Goal: Information Seeking & Learning: Learn about a topic

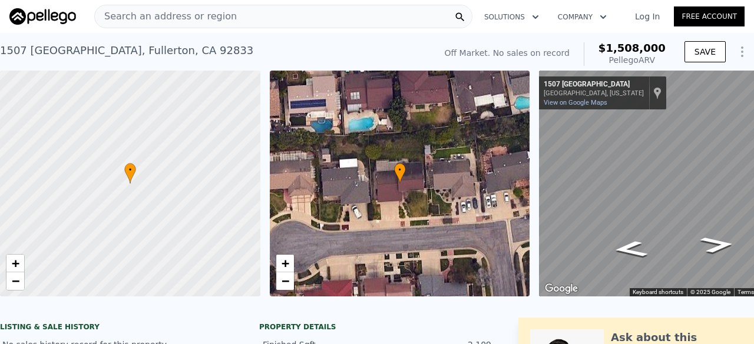
click at [180, 6] on div "Search an address or region" at bounding box center [166, 16] width 142 height 22
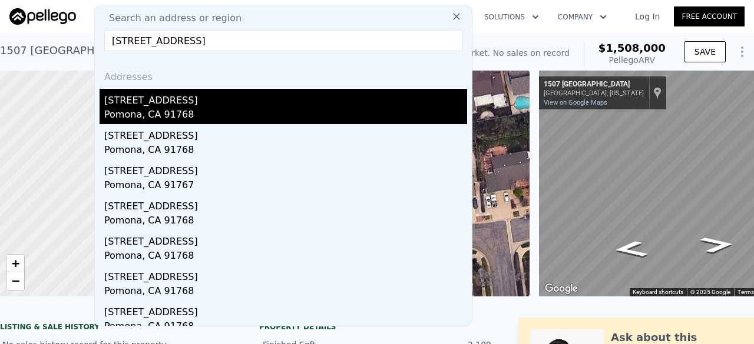
type input "[STREET_ADDRESS]"
click at [213, 98] on div "[STREET_ADDRESS]" at bounding box center [285, 98] width 363 height 19
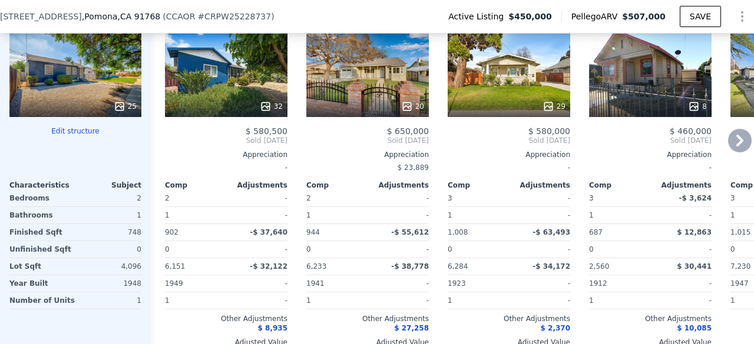
scroll to position [1177, 0]
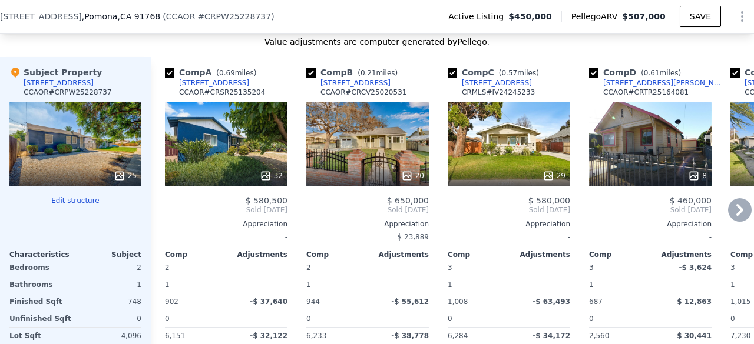
click at [365, 134] on div "20" at bounding box center [367, 144] width 122 height 85
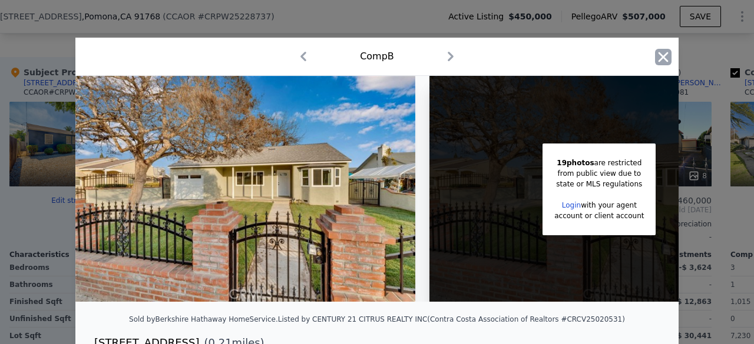
click at [659, 57] on icon "button" at bounding box center [663, 57] width 10 height 10
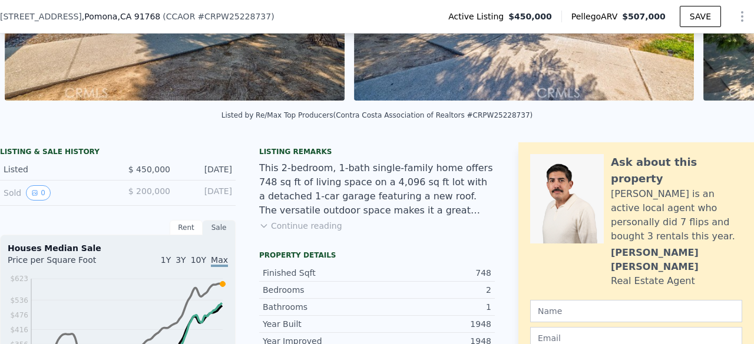
scroll to position [192, 0]
drag, startPoint x: 460, startPoint y: 122, endPoint x: 500, endPoint y: 125, distance: 40.1
click at [500, 120] on div "Listed by Re/Max Top Producers (Contra Costa Association of Realtors #CRPW25228…" at bounding box center [376, 115] width 311 height 8
copy div "PW25228737"
click at [504, 133] on div "Listed by Re/Max Top Producers (Contra Costa Association of Realtors #CRPW25228…" at bounding box center [377, 119] width 754 height 28
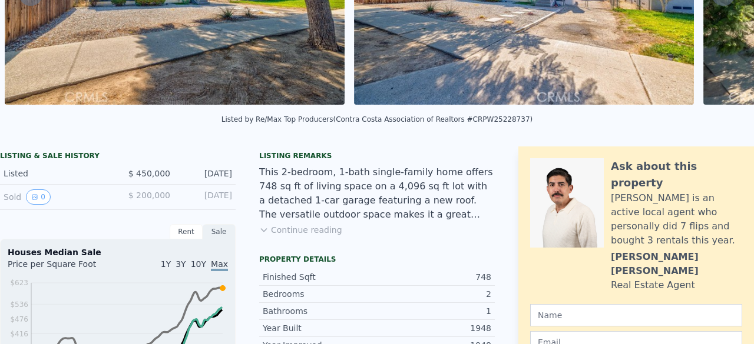
scroll to position [0, 0]
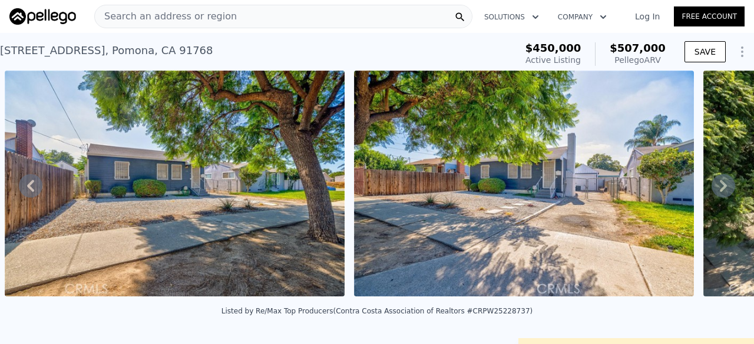
click at [134, 18] on span "Search an address or region" at bounding box center [166, 16] width 142 height 14
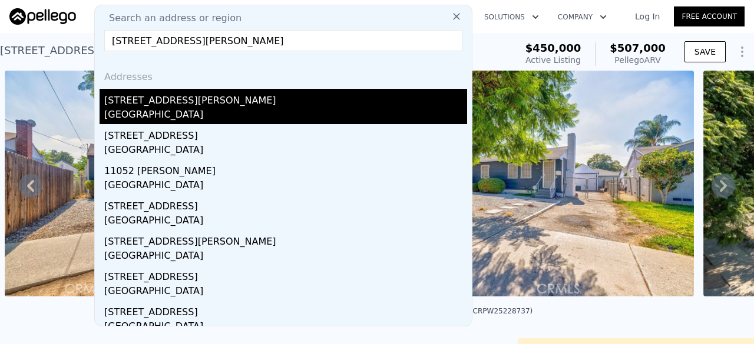
type input "[STREET_ADDRESS][PERSON_NAME]"
click at [181, 103] on div "[STREET_ADDRESS][PERSON_NAME]" at bounding box center [285, 98] width 363 height 19
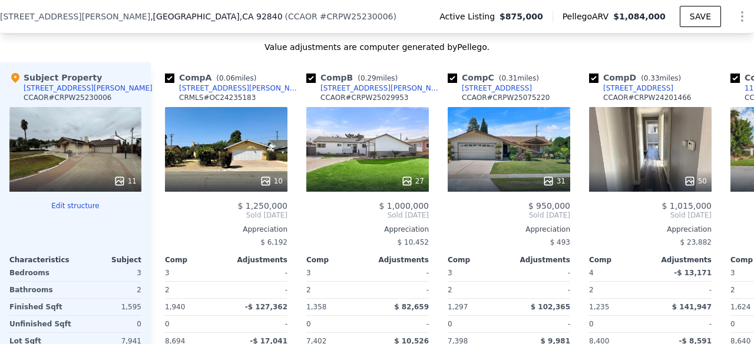
scroll to position [1161, 0]
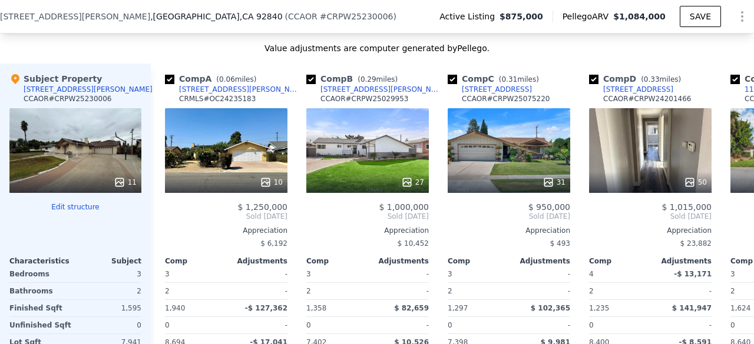
click at [192, 183] on div "10" at bounding box center [226, 150] width 122 height 85
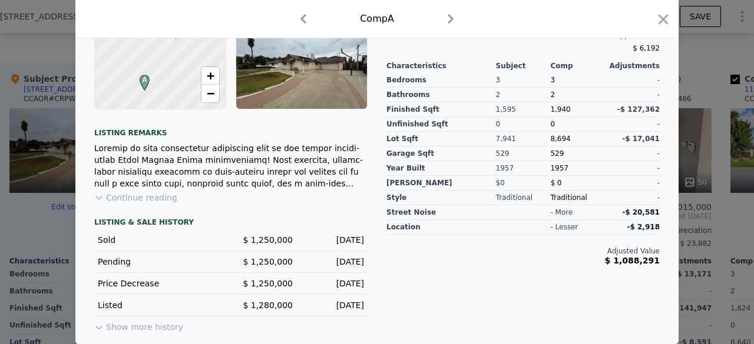
scroll to position [380, 0]
click at [454, 242] on div "Adjusted Value $ 1,088,291" at bounding box center [522, 250] width 273 height 31
click at [0, 133] on div at bounding box center [377, 172] width 754 height 344
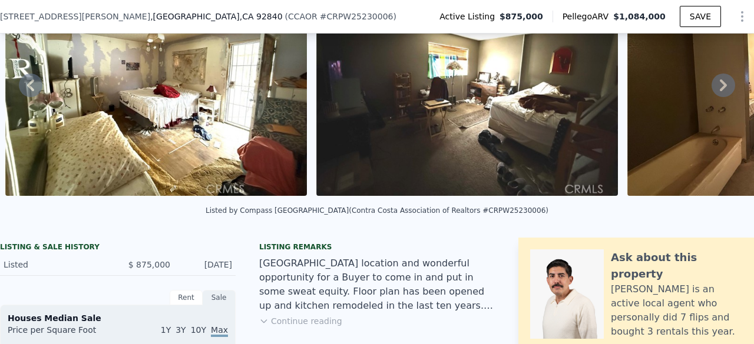
scroll to position [97, 0]
drag, startPoint x: 466, startPoint y: 218, endPoint x: 505, endPoint y: 223, distance: 39.1
click at [505, 215] on div "Listed by Compass [GEOGRAPHIC_DATA] (Contra Costa Association of Realtors #CRPW…" at bounding box center [376, 211] width 343 height 8
copy div "PW25230006"
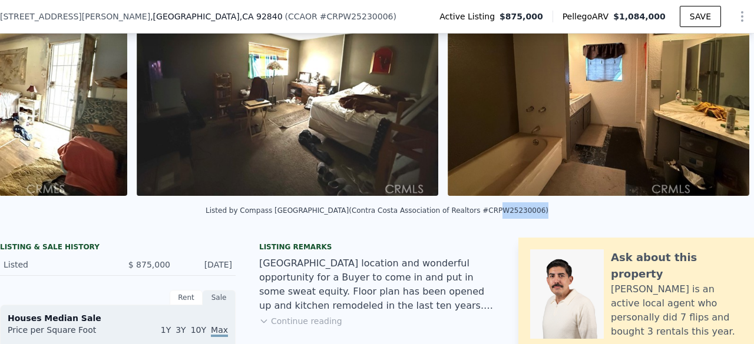
scroll to position [0, 0]
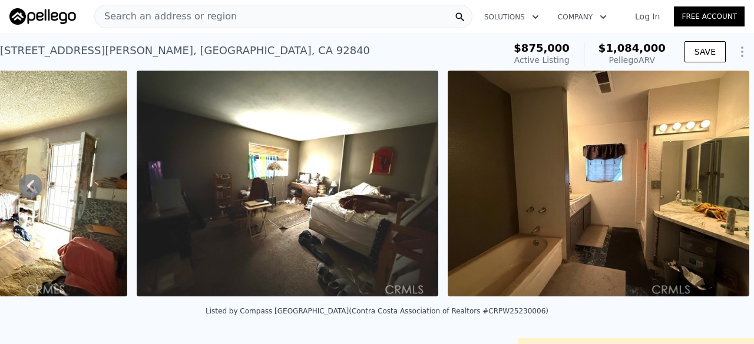
click at [177, 17] on span "Search an address or region" at bounding box center [166, 16] width 142 height 14
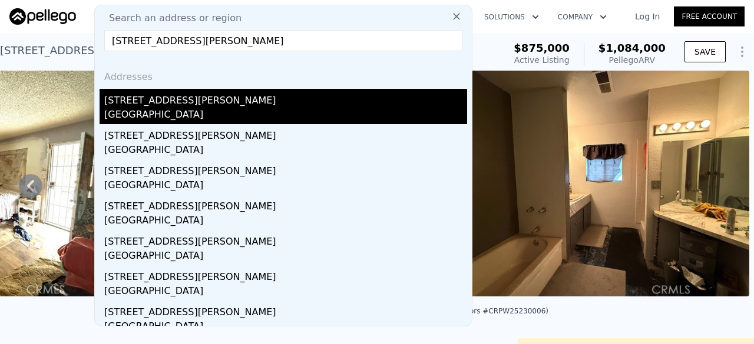
type input "[STREET_ADDRESS][PERSON_NAME]"
click at [198, 99] on div "[STREET_ADDRESS][PERSON_NAME]" at bounding box center [285, 98] width 363 height 19
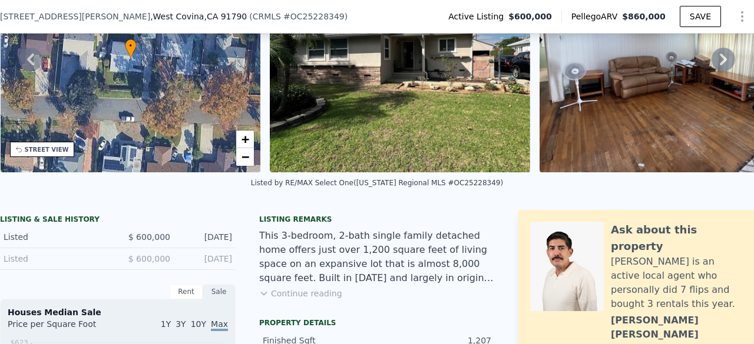
scroll to position [107, 0]
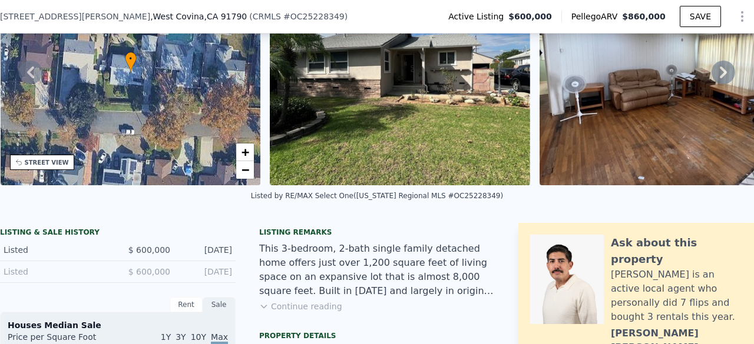
click at [453, 200] on div "Listed by RE/MAX Select One ([US_STATE] Regional MLS #OC25228349)" at bounding box center [377, 196] width 252 height 8
copy div "OC25228349"
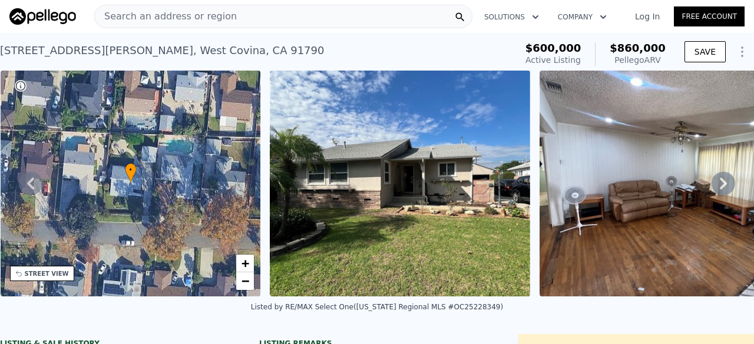
click at [184, 19] on span "Search an address or region" at bounding box center [166, 16] width 142 height 14
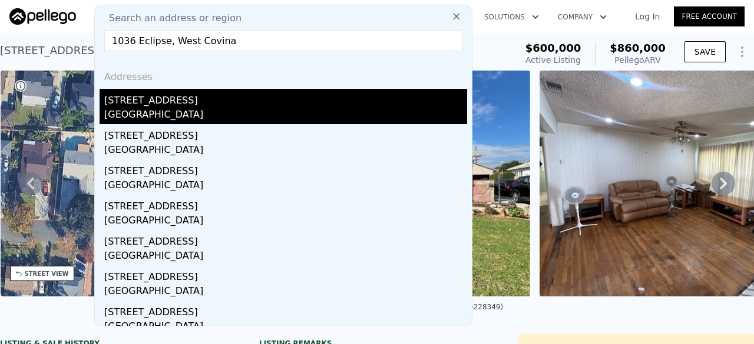
type input "1036 Eclipse, West Covina"
click at [210, 108] on div "[GEOGRAPHIC_DATA]" at bounding box center [285, 116] width 363 height 16
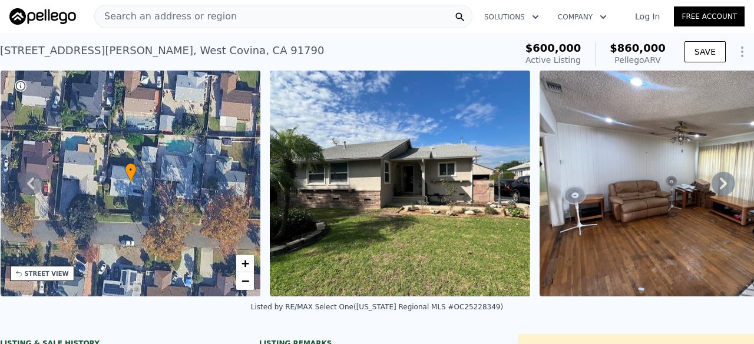
type input "5"
type input "4"
type input "1736"
type input "2836"
type input "6061"
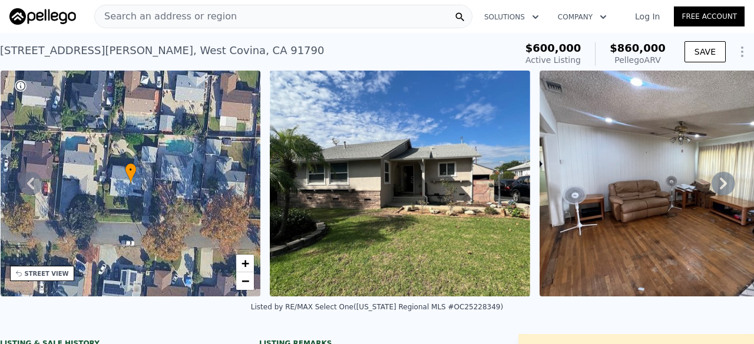
type input "9971"
type input "$ 946,000"
type input "-$ 40,485"
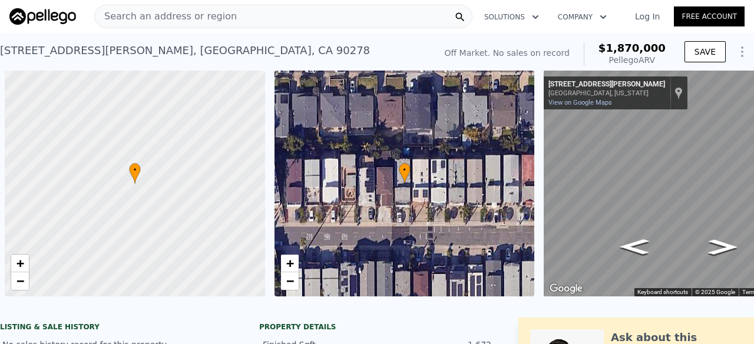
scroll to position [0, 68]
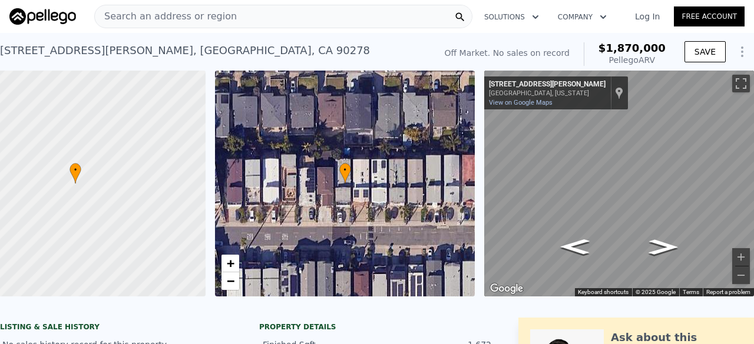
click at [182, 16] on span "Search an address or region" at bounding box center [166, 16] width 142 height 14
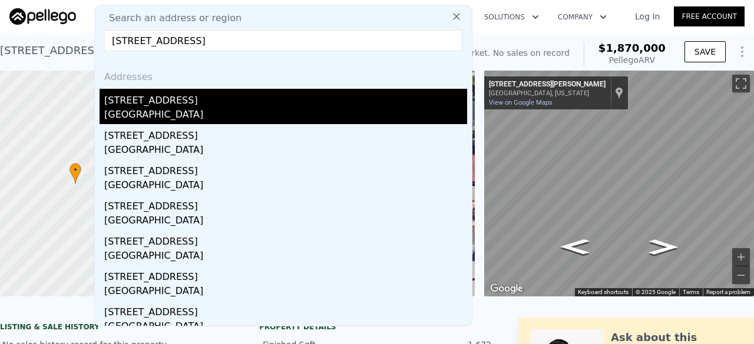
type input "723 Browncroft Rd"
click at [174, 114] on div "Laguna Beach, CA 92651" at bounding box center [285, 116] width 363 height 16
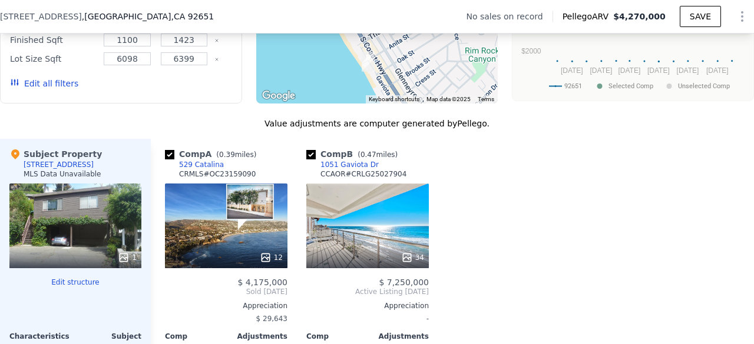
scroll to position [895, 0]
click at [241, 228] on div "12" at bounding box center [226, 226] width 122 height 85
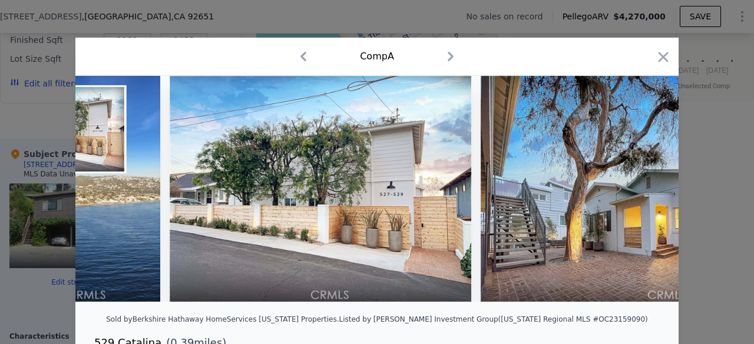
scroll to position [0, 387]
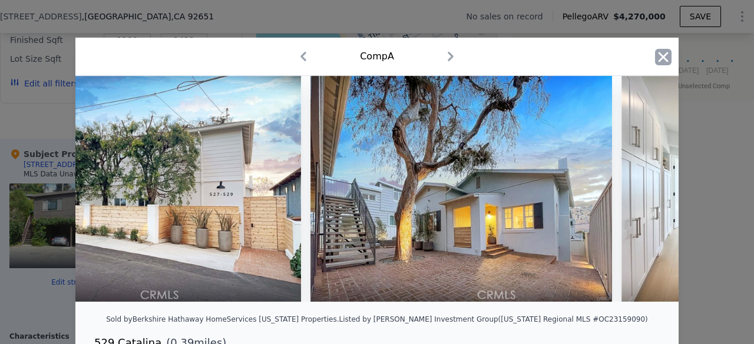
click at [665, 54] on icon "button" at bounding box center [663, 57] width 16 height 16
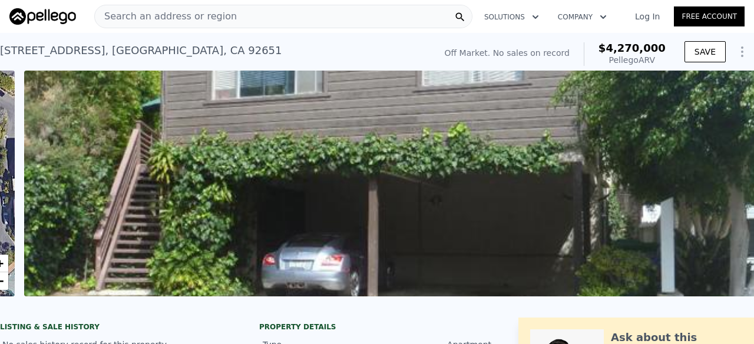
scroll to position [0, 539]
